Goal: Check status

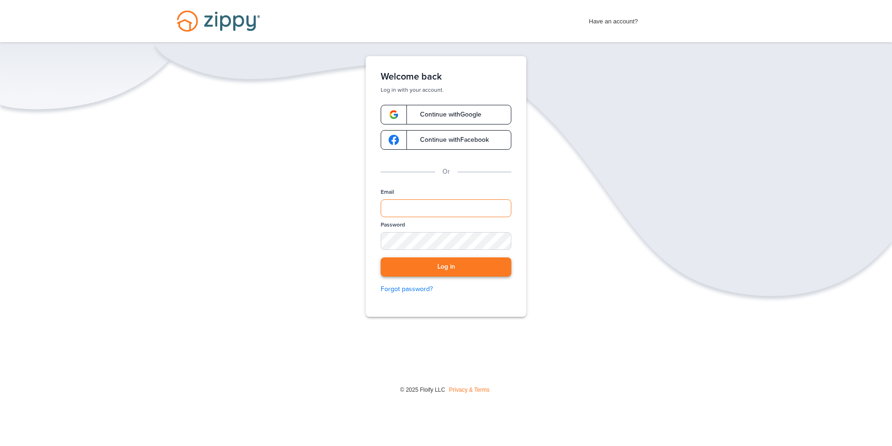
type input "**********"
click at [485, 273] on button "Log in" at bounding box center [446, 267] width 131 height 19
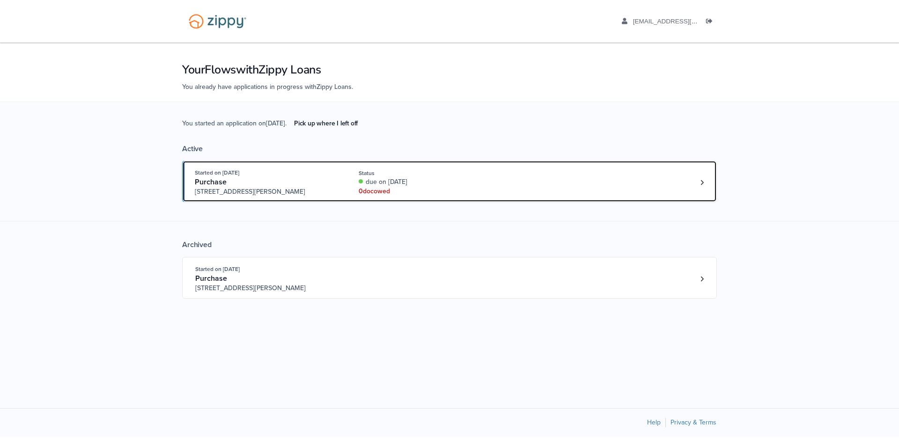
click at [578, 188] on div "Started on [DATE] Purchase [STREET_ADDRESS][PERSON_NAME] Status due on [DATE] 0…" at bounding box center [445, 182] width 500 height 29
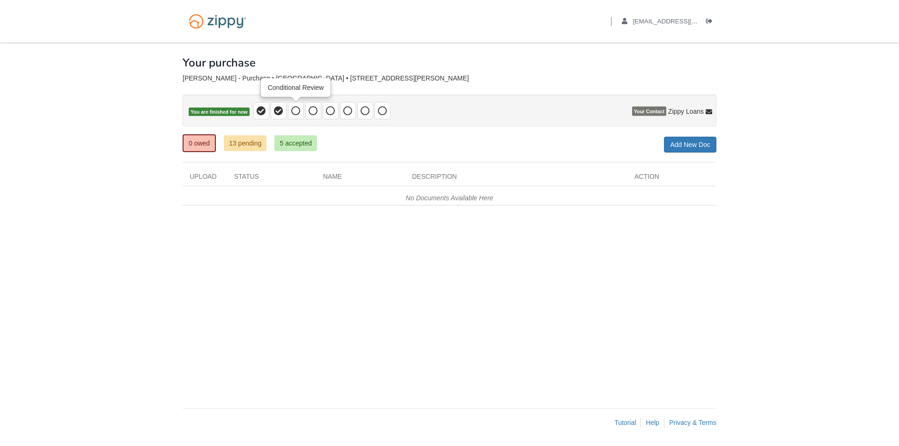
click at [301, 110] on span at bounding box center [296, 110] width 16 height 17
